Goal: Task Accomplishment & Management: Manage account settings

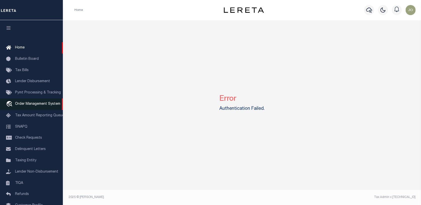
click at [30, 103] on span "Order Management System" at bounding box center [37, 104] width 45 height 4
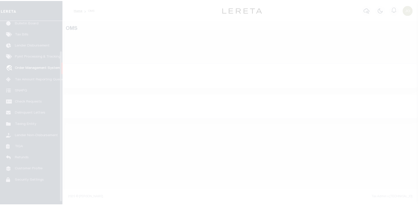
scroll to position [36, 0]
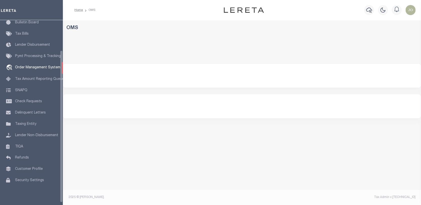
select select "200"
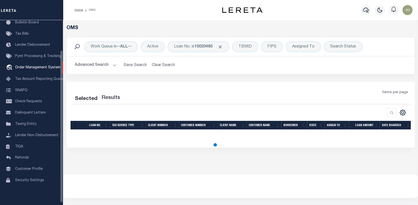
select select "200"
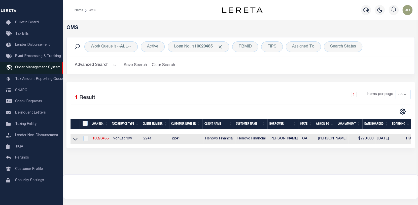
click at [37, 67] on span "Order Management System" at bounding box center [37, 68] width 45 height 4
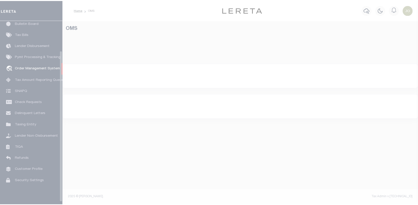
scroll to position [36, 0]
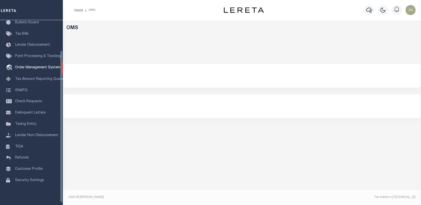
select select "200"
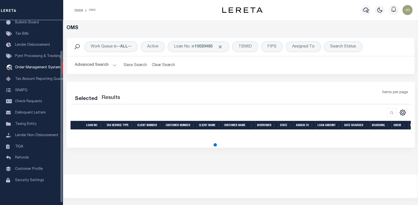
select select "200"
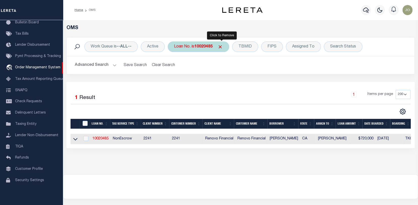
click at [220, 45] on span "Click to Remove" at bounding box center [219, 46] width 5 height 5
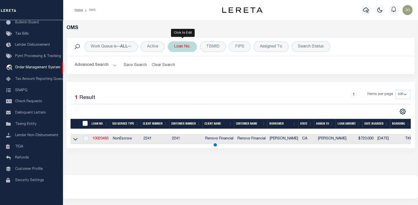
click at [183, 46] on div "Loan No." at bounding box center [182, 47] width 29 height 11
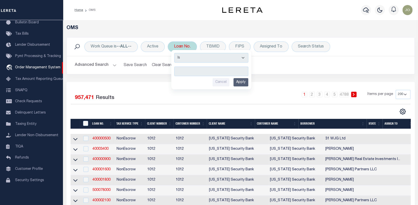
click at [179, 70] on input "text" at bounding box center [211, 72] width 74 height 10
type input "3953225052313"
click at [241, 81] on input "Apply" at bounding box center [240, 82] width 15 height 8
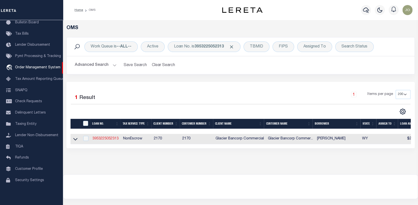
click at [106, 138] on link "3953225052313" at bounding box center [105, 139] width 26 height 4
type input "3953225052313"
type input "[PERSON_NAME]"
select select
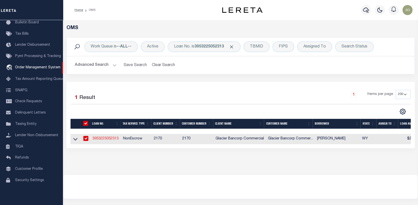
type input "[STREET_ADDRESS][PERSON_NAME]"
type input "[PERSON_NAME] 82414-9223"
type input "[DATE]"
select select "10"
select select "NonEscrow"
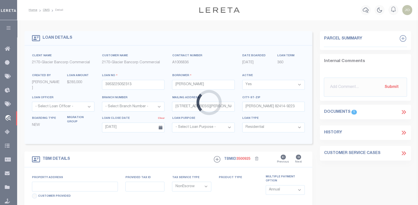
select select "7330"
type input "[STREET_ADDRESS][PERSON_NAME]"
type input "R0038600"
select select
type input "[PERSON_NAME] 82414-9223"
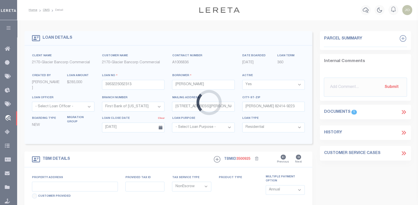
type input "06540191292001"
type input "WY"
select select
type textarea "SEE ATTACHED TAX INFO; TAX ACCT #: R0038600"
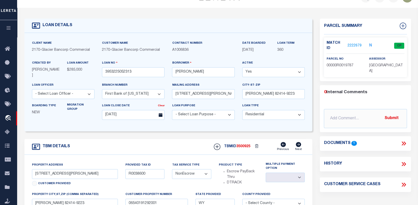
scroll to position [25, 0]
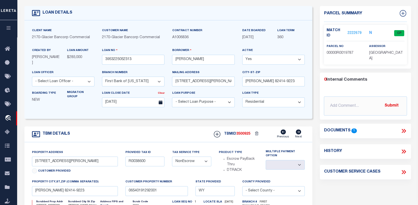
click at [403, 129] on icon at bounding box center [402, 131] width 2 height 4
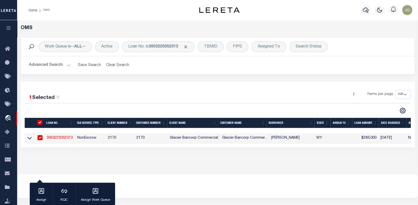
click at [64, 137] on link "3953225052313" at bounding box center [60, 138] width 26 height 4
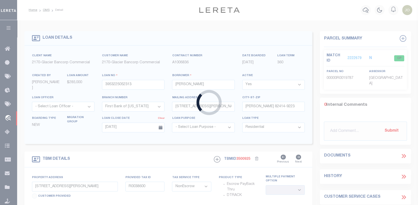
select select "7330"
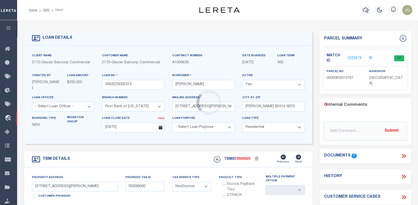
select select
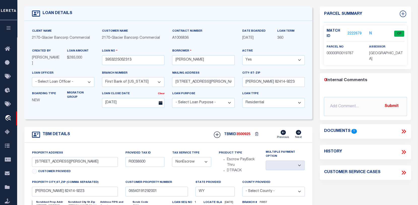
scroll to position [25, 0]
click at [355, 31] on link "2222679" at bounding box center [354, 33] width 14 height 5
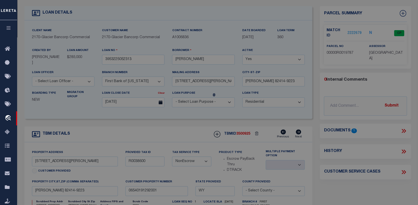
checkbox input "false"
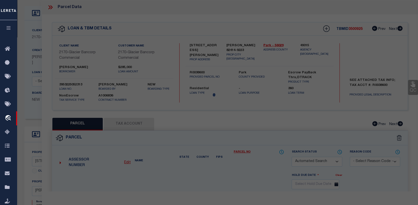
select select "CP"
type input "SCHAULAND,MARK R"
select select "ATL"
select select "ADD"
type input "3911 CARTER MOUNTAIN DR"
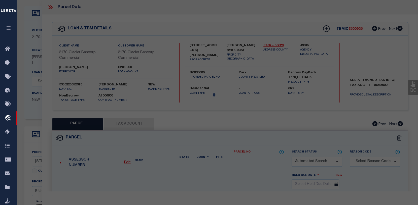
checkbox input "false"
type input "CODY, WY 82414"
type textarea "CARTER MOUNTAIN SUB. LOT 1 (2.52 AC. - 2.50 AC. NET)"
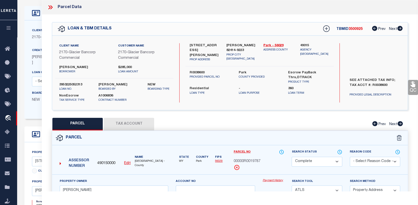
click at [128, 125] on button "Tax Account" at bounding box center [129, 124] width 50 height 13
select select "100"
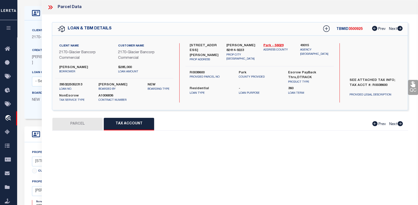
select select "100"
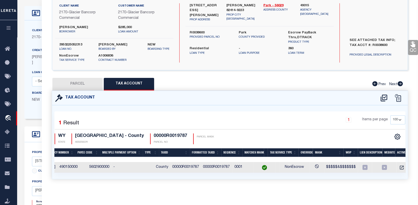
scroll to position [0, 57]
click at [400, 166] on icon "" at bounding box center [402, 168] width 4 height 4
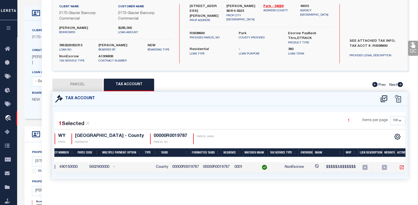
scroll to position [46, 0]
click at [6, 116] on icon "travel_explore" at bounding box center [9, 118] width 8 height 7
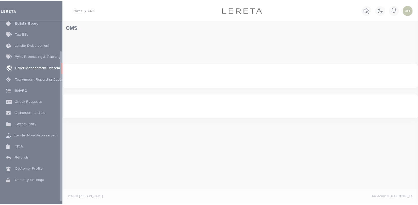
scroll to position [36, 0]
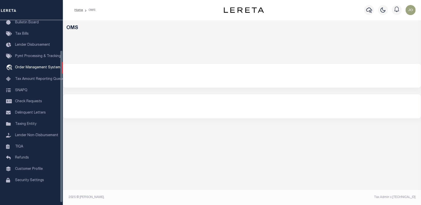
select select "200"
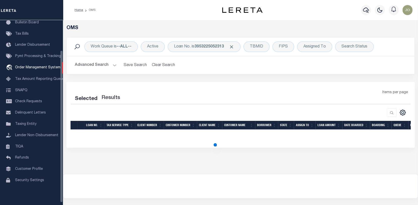
select select "200"
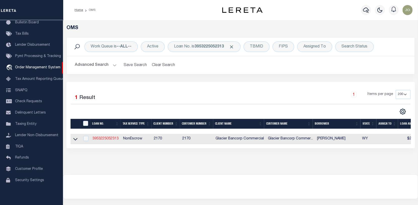
click at [105, 138] on link "3953225052313" at bounding box center [105, 139] width 26 height 4
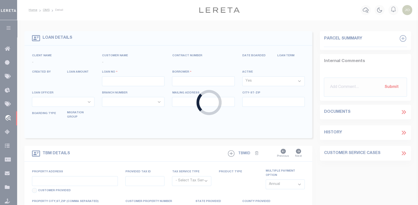
type input "3953225052313"
type input "[PERSON_NAME]"
select select
type input "[STREET_ADDRESS][PERSON_NAME]"
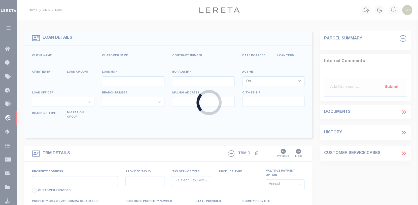
type input "[PERSON_NAME] 82414-9223"
type input "[DATE]"
select select "10"
select select "NonEscrow"
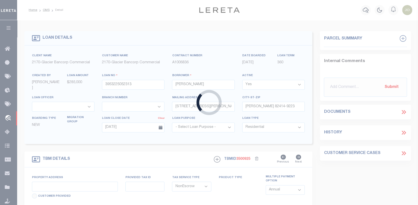
type input "[STREET_ADDRESS][PERSON_NAME]"
type input "R0038600"
select select
type input "[PERSON_NAME] 82414-9223"
type input "06540191292001"
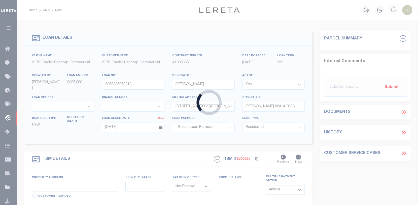
type input "WY"
select select
type textarea "SEE ATTACHED TAX INFO; TAX ACCT #: R0038600"
select select "7330"
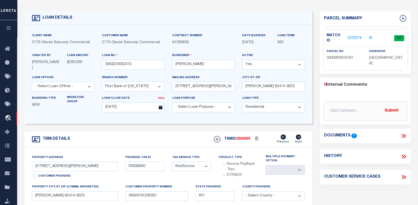
scroll to position [25, 0]
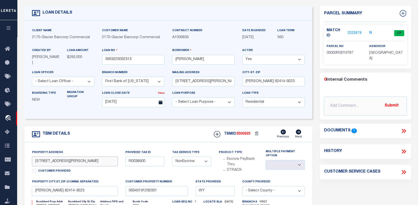
drag, startPoint x: 89, startPoint y: 162, endPoint x: 23, endPoint y: 162, distance: 65.7
click at [23, 162] on div "TBM DETAILS TBMID 3500925" at bounding box center [168, 198] width 295 height 143
click at [35, 163] on input "adaline estates ms-55 lot 1 (28..28 ac)" at bounding box center [75, 162] width 86 height 10
click at [74, 163] on input "ADALINE ESTATES MS-55 lot 1 (28..28 ac)" at bounding box center [75, 162] width 86 height 10
click at [75, 161] on input "ADALINE ESTATES MS-55 lot 1 (28..28 ac)" at bounding box center [75, 162] width 86 height 10
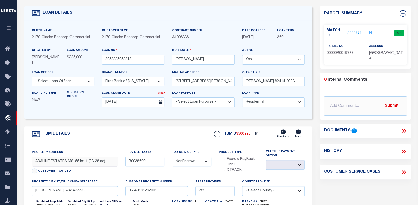
click at [74, 160] on input "ADALINE ESTATES MS-55 lot 1 (28..28 ac)" at bounding box center [75, 162] width 86 height 10
click at [80, 163] on input "ADALINE ESTATES MS-55 lot 1 (28..28 ac)" at bounding box center [75, 162] width 86 height 10
click at [97, 162] on input "ADALINE ESTATES MS-55 LOT 1 (28..28 ac)" at bounding box center [75, 162] width 86 height 10
click at [102, 163] on input "ADALINE ESTATES MS-55 LOT 1 (28.28 ac)" at bounding box center [75, 162] width 86 height 10
type input "ADALINE ESTATES MS-55 LOT 1 (28.28 AC)"
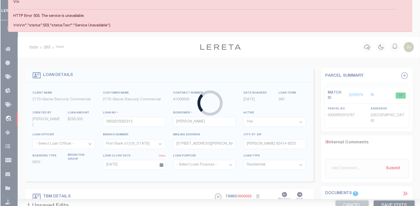
scroll to position [87, 0]
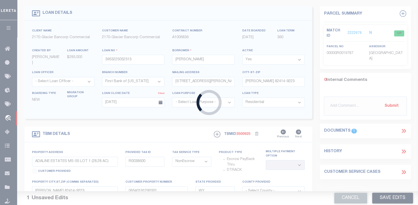
click at [383, 198] on div "Loading..." at bounding box center [209, 102] width 418 height 205
click at [9, 104] on div "Loading..." at bounding box center [209, 102] width 418 height 205
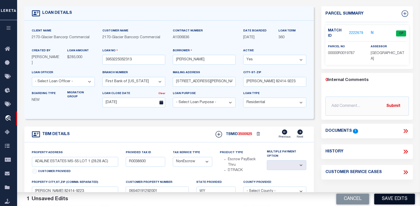
click at [392, 201] on button "Save Edits" at bounding box center [394, 199] width 41 height 11
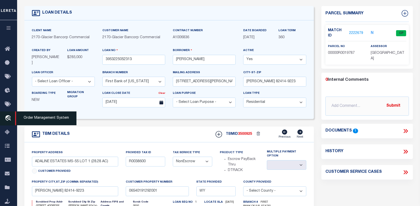
click at [8, 118] on icon "travel_explore" at bounding box center [9, 118] width 8 height 7
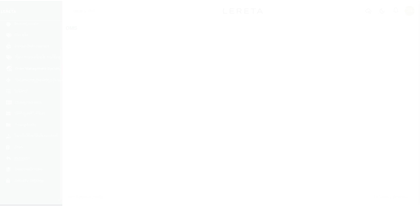
scroll to position [36, 0]
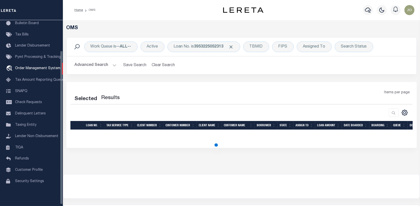
select select "200"
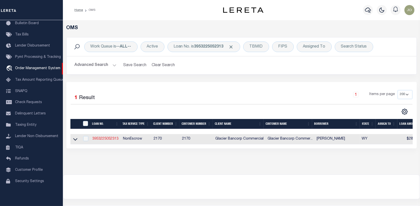
click at [109, 138] on link "3953225052313" at bounding box center [105, 139] width 26 height 4
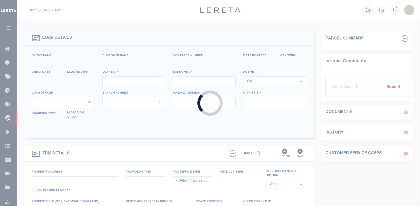
type input "3953225052313"
type input "[PERSON_NAME]"
select select
type input "[STREET_ADDRESS][PERSON_NAME]"
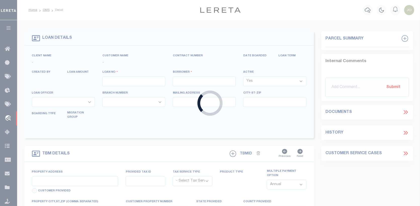
type input "[PERSON_NAME] 82414-9223"
type input "[DATE]"
select select "10"
select select "NonEscrow"
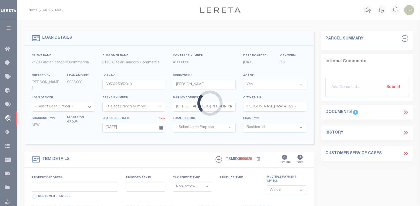
select select "7330"
type input "ADALINE ESTATES MS-55 LOT 1 (28.28 AC)"
type input "R0038600"
select select
type input "[PERSON_NAME] 82414-9223"
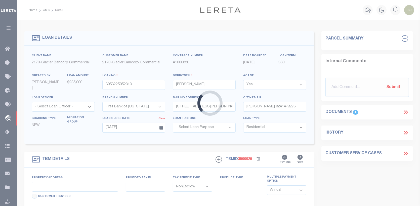
type input "06540191292001"
type input "WY"
type textarea "SEE ATTACHED TAX INFO; TAX ACCT #: R0038600"
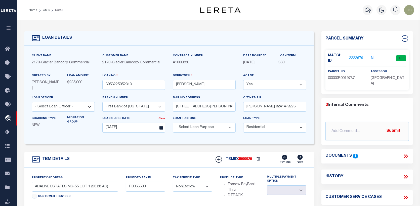
click at [406, 153] on icon at bounding box center [406, 156] width 7 height 7
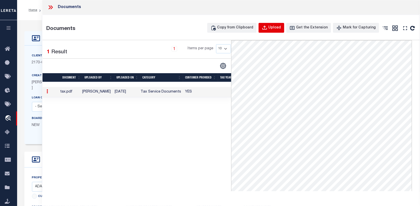
click at [267, 25] on icon "button" at bounding box center [265, 28] width 6 height 6
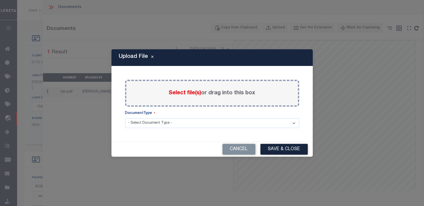
click at [189, 92] on span "Select file(s)" at bounding box center [185, 93] width 32 height 6
click at [0, 0] on input "Select file(s) or drag into this box" at bounding box center [0, 0] width 0 height 0
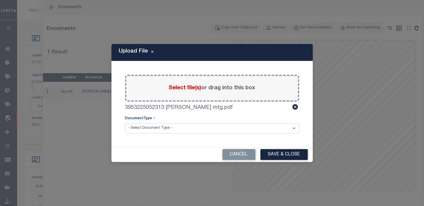
click at [293, 128] on select "- Select Document Type - Tax Service Documents" at bounding box center [212, 129] width 174 height 10
select select "TAX"
click at [125, 124] on select "- Select Document Type - Tax Service Documents" at bounding box center [212, 129] width 174 height 10
click at [276, 154] on button "Save & Close" at bounding box center [283, 154] width 47 height 11
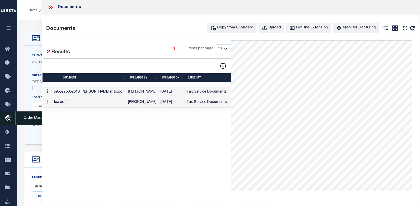
click at [7, 118] on icon "travel_explore" at bounding box center [9, 118] width 8 height 7
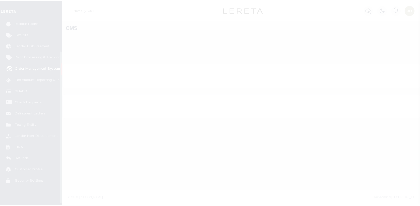
scroll to position [36, 0]
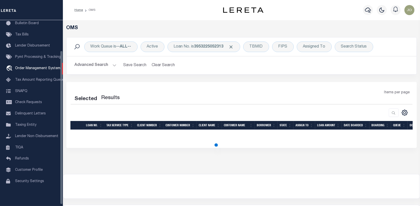
select select "200"
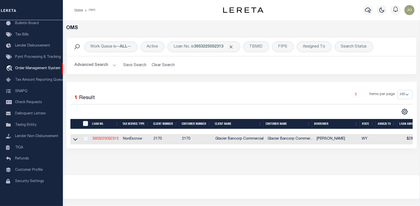
click at [107, 138] on link "3953225052313" at bounding box center [105, 139] width 26 height 4
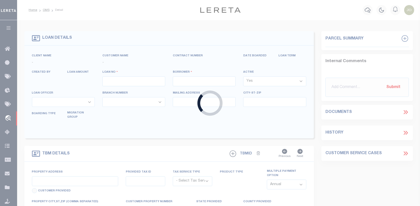
type input "3953225052313"
type input "[PERSON_NAME]"
select select
type input "[STREET_ADDRESS][PERSON_NAME]"
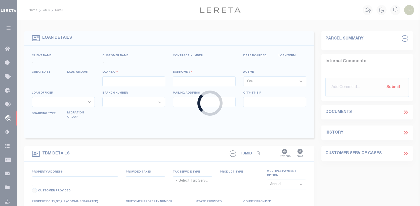
type input "[PERSON_NAME] 82414-9223"
type input "[DATE]"
select select "10"
select select "NonEscrow"
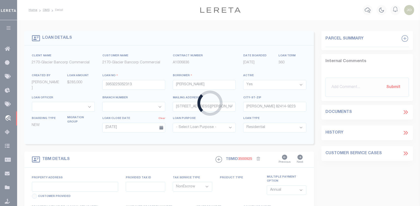
type input "ADALINE ESTATES MS-55 LOT 1 (28.28 AC)"
type input "R0038600"
select select
type input "[PERSON_NAME] 82414-9223"
type input "06540191292001"
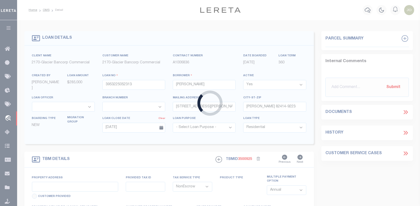
type input "WY"
type textarea "SEE ATTACHED TAX INFO; TAX ACCT #: R0038600"
select select "7330"
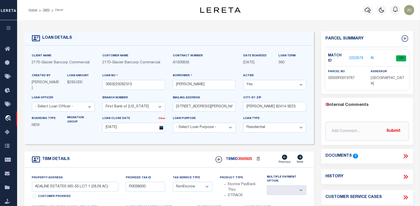
click at [356, 56] on link "2222679" at bounding box center [356, 58] width 14 height 5
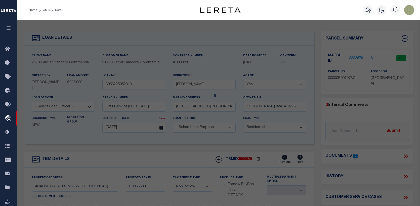
checkbox input "false"
select select "CP"
type input "[PERSON_NAME]"
select select "ATL"
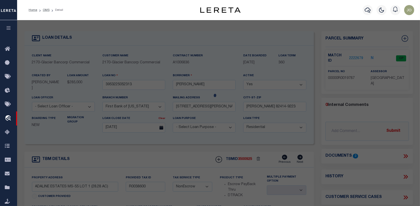
select select "ADD"
type input "[STREET_ADDRESS][PERSON_NAME]"
checkbox input "false"
type input "[PERSON_NAME], WY 82414"
type textarea "[PERSON_NAME] MOUNTAIN SUB. LOT 1 (2.52 AC. - 2.50 AC. NET)"
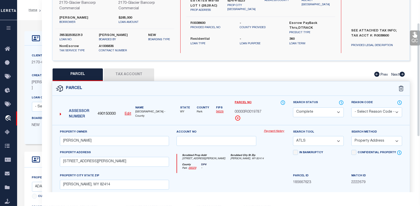
scroll to position [50, 0]
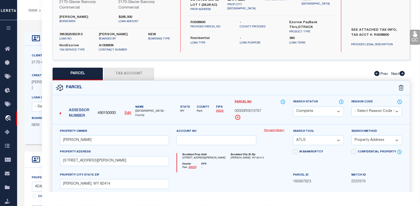
click at [277, 129] on link "Payment History" at bounding box center [275, 131] width 22 height 4
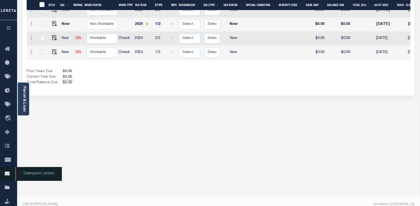
scroll to position [104, 0]
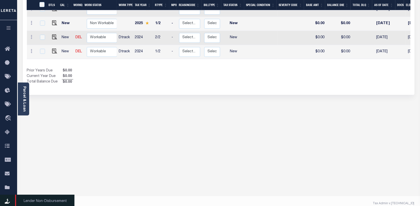
click at [5, 201] on icon at bounding box center [9, 202] width 8 height 6
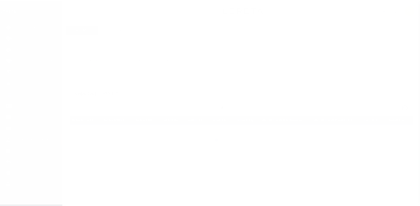
scroll to position [38, 0]
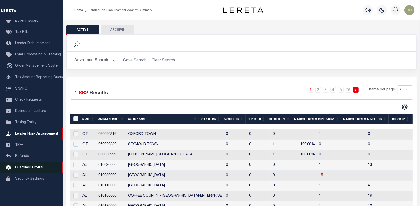
click at [29, 169] on span "Customer Profile" at bounding box center [29, 168] width 28 height 4
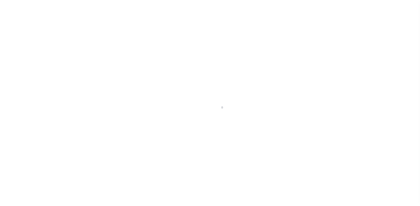
scroll to position [38, 0]
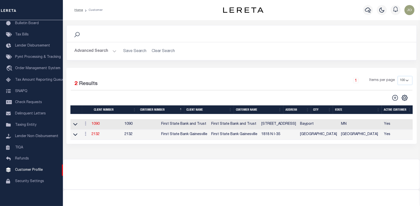
click at [90, 51] on button "Advanced Search" at bounding box center [96, 51] width 42 height 10
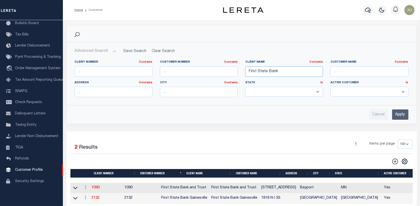
click at [257, 70] on input "First State Bank" at bounding box center [284, 71] width 78 height 10
type input "F"
click at [404, 113] on input "Apply" at bounding box center [400, 114] width 16 height 10
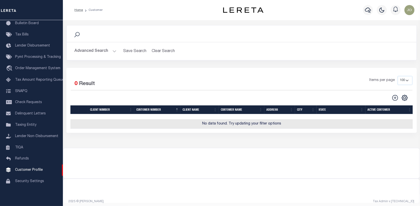
click at [93, 51] on button "Advanced Search" at bounding box center [96, 51] width 42 height 10
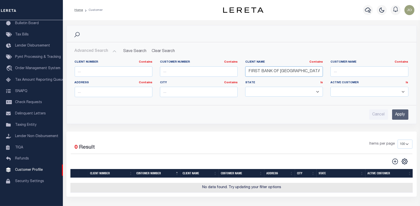
click at [304, 70] on input "FIRST BANK OF GAINESVILLE" at bounding box center [284, 71] width 78 height 10
type input "F"
click at [295, 70] on input "First Bank Of Gainvesville" at bounding box center [284, 71] width 78 height 10
click at [403, 115] on input "Apply" at bounding box center [400, 114] width 16 height 10
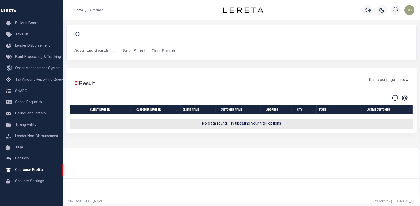
click at [88, 50] on button "Advanced Search" at bounding box center [96, 51] width 42 height 10
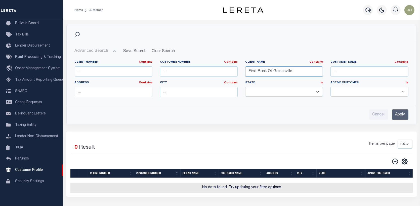
click at [294, 71] on input "First Bank Of Gainesville" at bounding box center [284, 71] width 78 height 10
type input "F"
click at [400, 113] on input "Apply" at bounding box center [400, 114] width 16 height 10
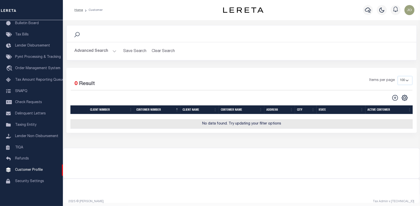
click at [88, 51] on button "Advanced Search" at bounding box center [96, 51] width 42 height 10
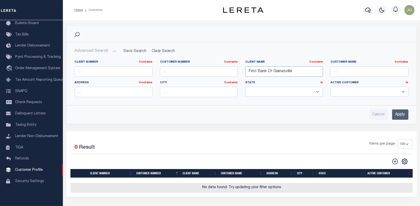
click at [292, 71] on input "First Bank Of Gainesville" at bounding box center [284, 71] width 78 height 10
type input "First Bank Of Greenwich"
click at [402, 114] on input "Apply" at bounding box center [400, 114] width 16 height 10
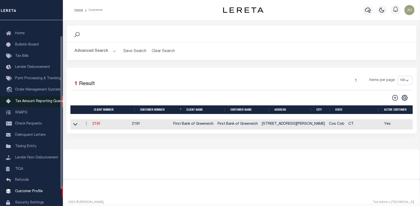
scroll to position [13, 0]
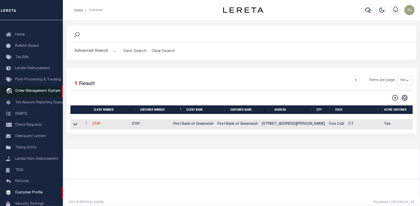
click at [26, 91] on span "Order Management System" at bounding box center [37, 91] width 45 height 4
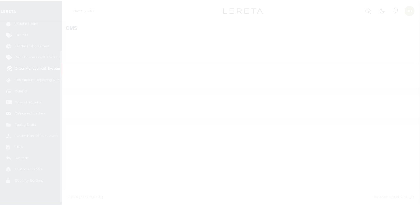
scroll to position [36, 0]
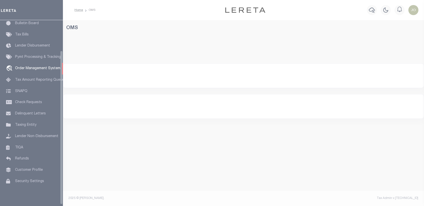
select select "200"
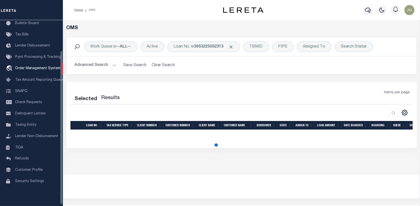
select select "200"
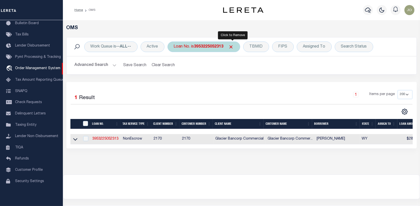
click at [231, 45] on span "Click to Remove" at bounding box center [231, 46] width 5 height 5
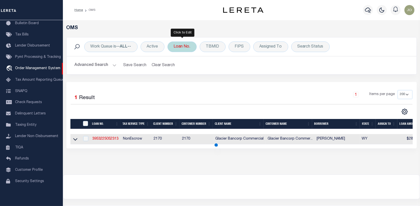
click at [177, 46] on div "Loan No." at bounding box center [182, 47] width 29 height 11
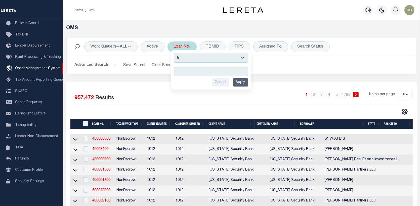
click at [178, 70] on input "text" at bounding box center [211, 72] width 74 height 10
type input "25071ND"
click at [239, 79] on input "Apply" at bounding box center [240, 82] width 15 height 8
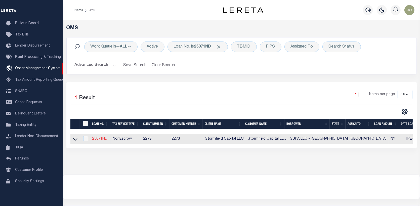
click at [97, 138] on link "25071ND" at bounding box center [99, 139] width 15 height 4
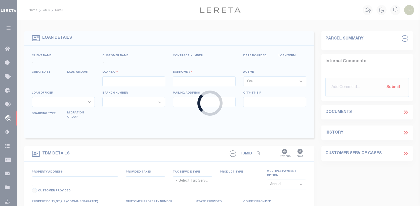
type input "25071ND"
type input "SSPA LLC - [GEOGRAPHIC_DATA], [GEOGRAPHIC_DATA]"
select select
type input "[STREET_ADDRESS]"
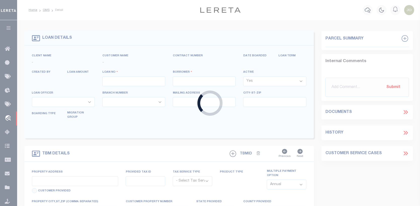
select select "10"
select select "NonEscrow"
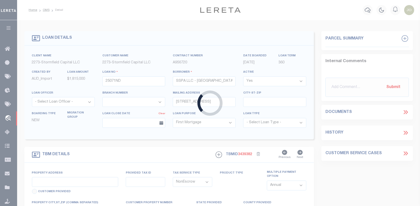
select select "84865"
type input "[STREET_ADDRESS]"
type input "3.0001600030000102E+17"
type input "Montauk NY 11954"
type input "NY"
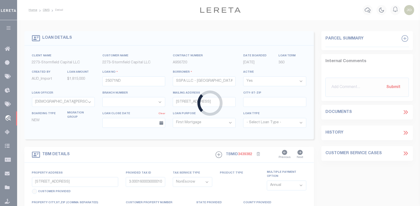
select select
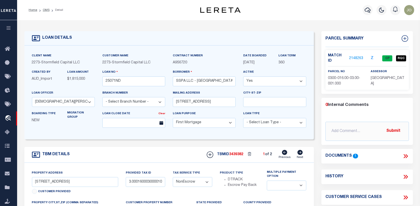
click at [355, 56] on link "2148263" at bounding box center [356, 58] width 14 height 5
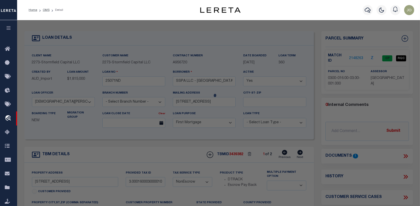
checkbox input "false"
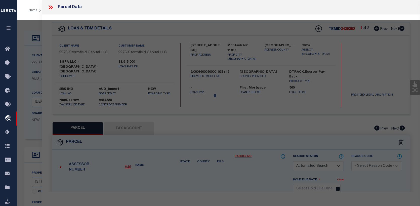
select select "CP"
type input "SSPA LLC"
select select "AGW"
select select "LEG"
type input "[STREET_ADDRESS]"
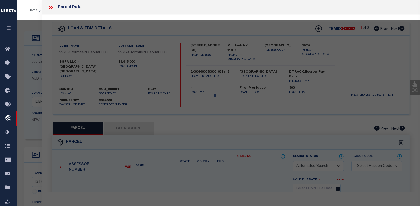
type input "Montauk NY 11954"
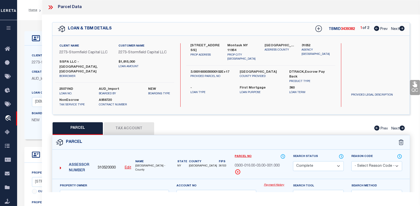
click at [270, 183] on link "Payment History" at bounding box center [275, 185] width 22 height 4
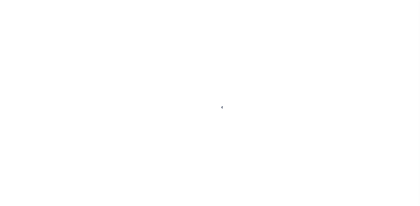
select select "84865"
select select "10"
select select "NonEscrow"
select select
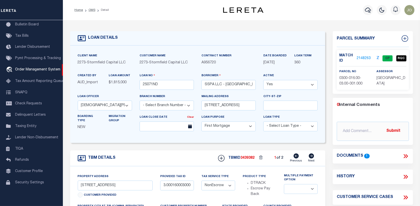
click at [361, 58] on link "2148263" at bounding box center [364, 58] width 14 height 5
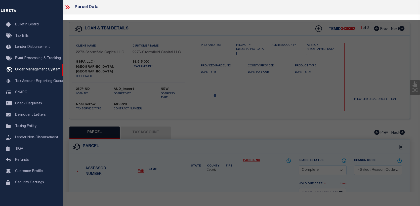
select select "AS"
select select
checkbox input "false"
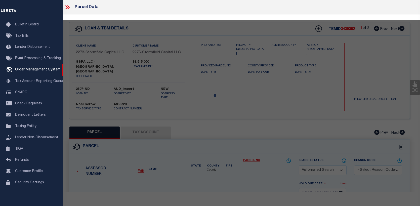
select select "CP"
type input "SSPA LLC"
select select "AGW"
select select "LEG"
type input "[STREET_ADDRESS]"
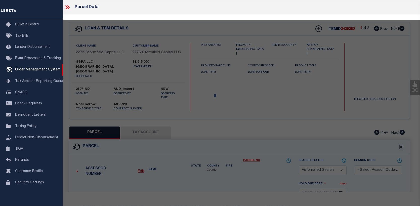
type input "Montauk NY 11954"
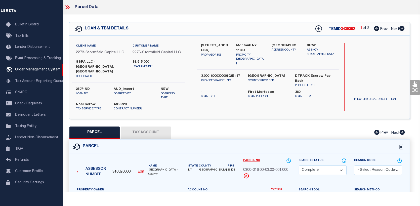
click at [156, 127] on button "Tax Account" at bounding box center [146, 133] width 50 height 13
select select "100"
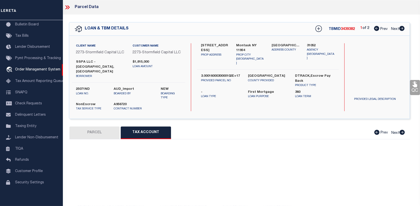
select select "100"
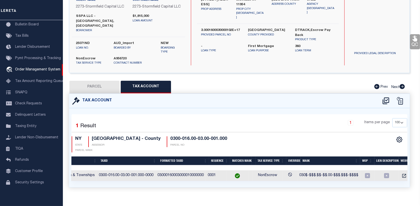
scroll to position [0, 0]
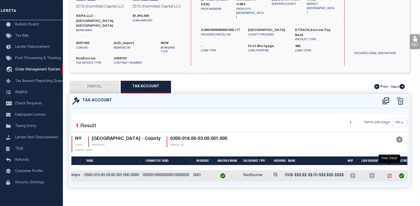
click at [390, 173] on icon "" at bounding box center [389, 175] width 5 height 5
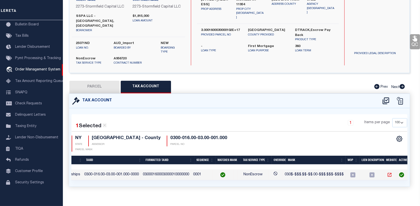
scroll to position [45, 0]
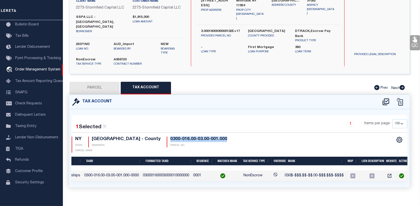
drag, startPoint x: 163, startPoint y: 127, endPoint x: 222, endPoint y: 127, distance: 58.6
click at [222, 137] on div "NY STATE SUFFOLK COUNTY - County ASSESSOR 0300-016.00-03.00-001.000 PARCEL NO P…" at bounding box center [156, 145] width 168 height 16
copy h4 "0300-016.00-03.00-001.000"
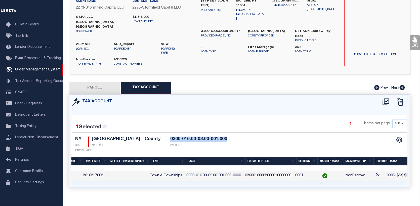
scroll to position [0, 72]
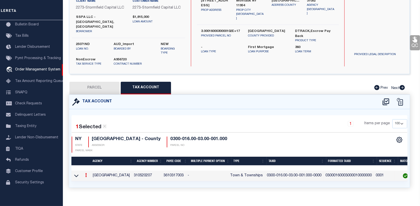
click at [248, 137] on div "CSV Export Selected Print Show Filter Show Search Columns 0: 1: 2: Agency 3: Ag…" at bounding box center [324, 145] width 168 height 16
drag, startPoint x: 328, startPoint y: 164, endPoint x: 376, endPoint y: 166, distance: 47.3
click at [374, 171] on td "03000160003000010000000" at bounding box center [349, 176] width 50 height 11
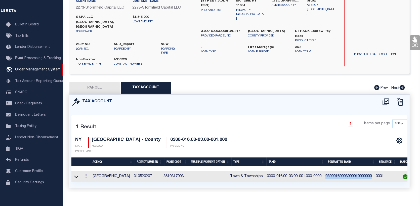
copy td "03000160003000010000000"
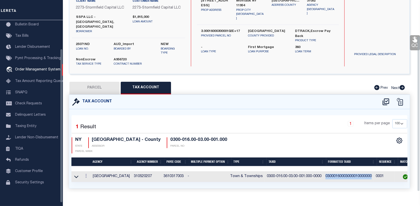
click at [83, 82] on button "PARCEL" at bounding box center [94, 88] width 50 height 13
select select "AS"
select select
checkbox input "false"
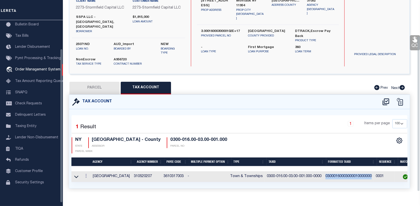
checkbox input "false"
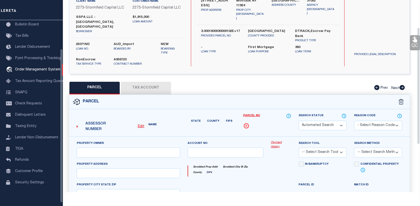
select select "CP"
type input "SSPA LLC"
select select "AGW"
select select "LEG"
type input "[STREET_ADDRESS]"
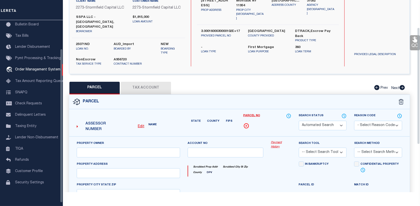
type input "Montauk NY 11954"
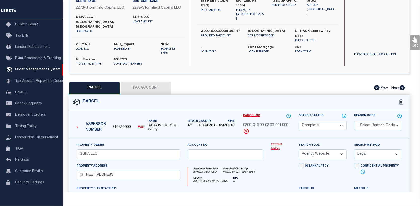
click at [277, 142] on link "Payment History" at bounding box center [281, 146] width 20 height 8
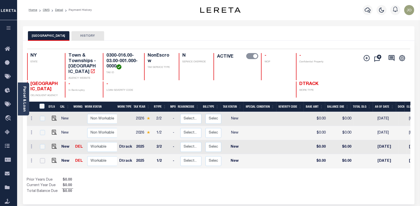
click at [40, 158] on input "checkbox" at bounding box center [42, 160] width 5 height 5
checkbox input "true"
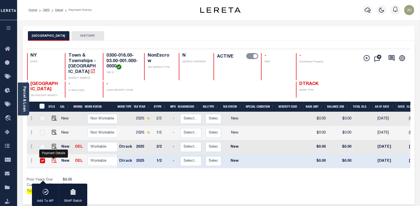
click at [55, 158] on img "" at bounding box center [54, 160] width 5 height 5
checkbox input "false"
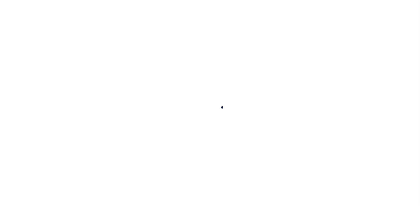
checkbox input "false"
type input "[DATE]"
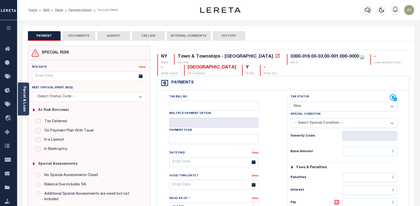
click at [392, 105] on select "- Select Status Code - Open Due/Unpaid Paid Incomplete No Tax Due Internal Refu…" at bounding box center [344, 107] width 107 height 10
select select "PYD"
click at [291, 102] on select "- Select Status Code - Open Due/Unpaid Paid Incomplete No Tax Due Internal Refu…" at bounding box center [344, 107] width 107 height 10
type input "[DATE]"
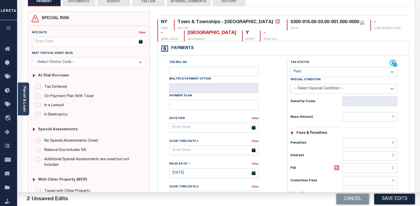
scroll to position [75, 0]
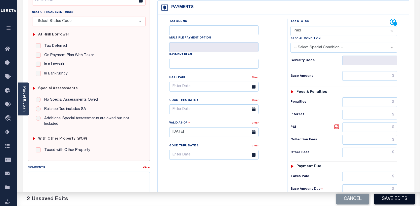
click at [388, 197] on button "Save Edits" at bounding box center [394, 199] width 41 height 11
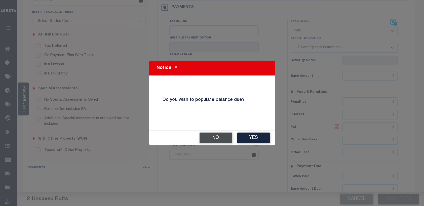
click at [219, 139] on button "No" at bounding box center [216, 138] width 33 height 11
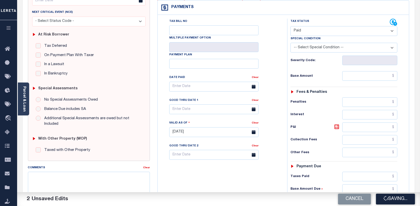
checkbox input "false"
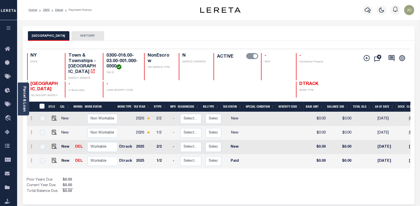
click at [39, 144] on div at bounding box center [42, 147] width 7 height 6
checkbox input "true"
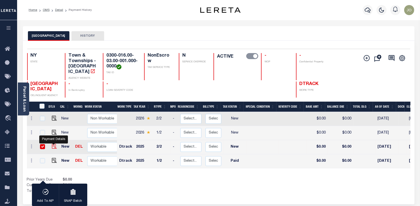
click at [52, 144] on img "" at bounding box center [54, 146] width 5 height 5
checkbox input "false"
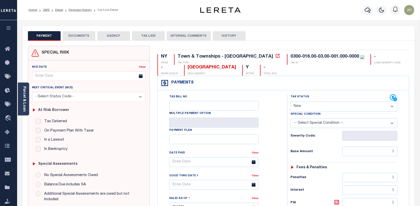
click at [393, 105] on select "- Select Status Code - Open Due/Unpaid Paid Incomplete No Tax Due Internal Refu…" at bounding box center [344, 107] width 107 height 10
select select "PYD"
click at [291, 102] on select "- Select Status Code - Open Due/Unpaid Paid Incomplete No Tax Due Internal Refu…" at bounding box center [344, 107] width 107 height 10
type input "[DATE]"
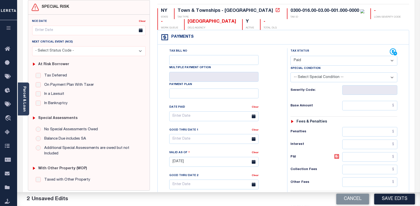
scroll to position [50, 0]
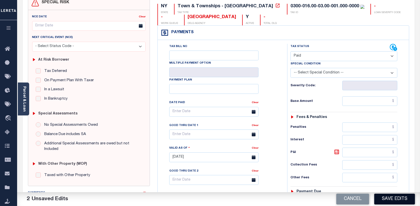
click at [395, 198] on button "Save Edits" at bounding box center [394, 199] width 41 height 11
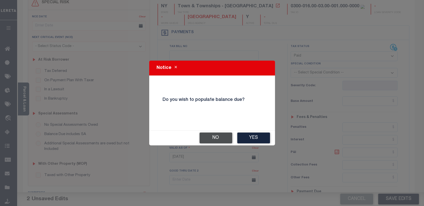
click at [214, 139] on button "No" at bounding box center [216, 138] width 33 height 11
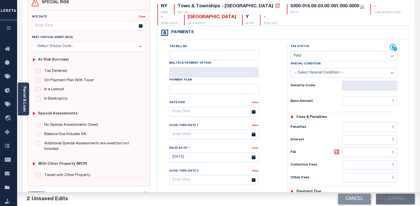
checkbox input "false"
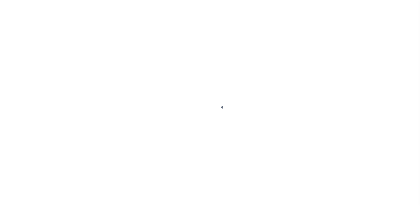
select select "PYD"
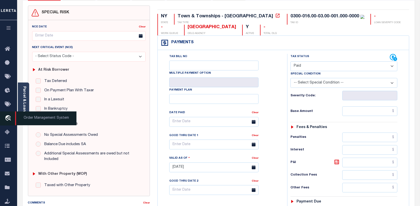
click at [54, 120] on span "Order Management System" at bounding box center [45, 118] width 61 height 14
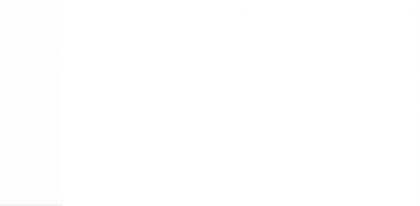
scroll to position [36, 0]
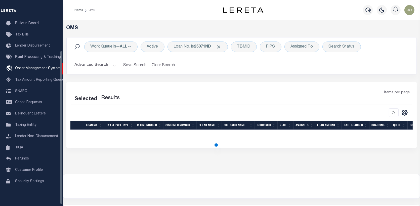
select select "200"
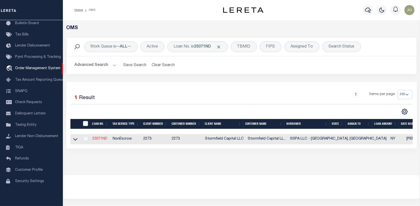
click at [95, 138] on link "25071ND" at bounding box center [99, 139] width 15 height 4
type input "25071ND"
type input "SSPA LLC - [GEOGRAPHIC_DATA], [GEOGRAPHIC_DATA]"
select select
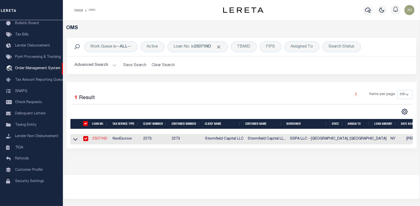
type input "[STREET_ADDRESS]"
select select "10"
select select "NonEscrow"
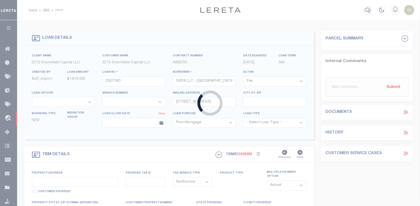
type input "[STREET_ADDRESS]"
type input "3.0001600030000102E+17"
type input "Montauk NY 11954"
type input "NY"
select select
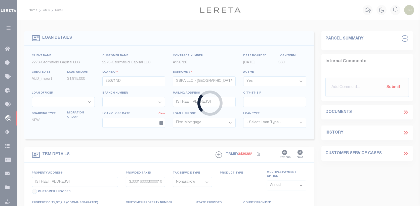
select select "84865"
select select
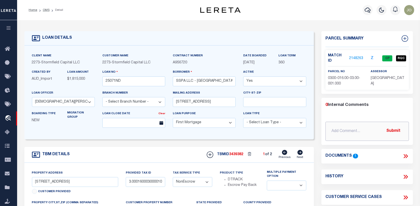
click at [332, 127] on input "text" at bounding box center [368, 131] width 84 height 19
click at [362, 125] on input "[DATE] CAS-47776 RequestfromLaura" at bounding box center [368, 131] width 84 height 19
click at [382, 124] on input "[DATE] CAS-47776 RequestfromLaura" at bounding box center [368, 131] width 84 height 19
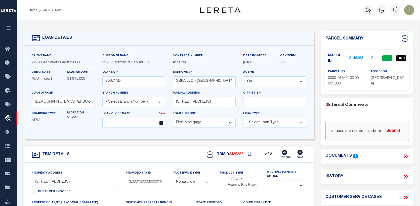
click at [381, 125] on input "[DATE] CAS-47776 [PERSON_NAME] called the Town and the taxes are current, uipda…" at bounding box center [368, 131] width 84 height 19
type input "[DATE] CAS-47776 [PERSON_NAME] called the Town and the taxes are current, updat…"
click at [391, 126] on button "Submit" at bounding box center [393, 131] width 21 height 10
